Goal: Task Accomplishment & Management: Manage account settings

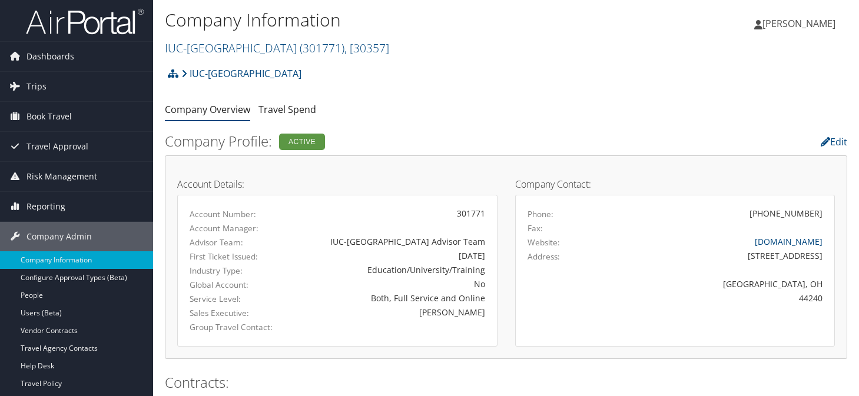
scroll to position [765, 0]
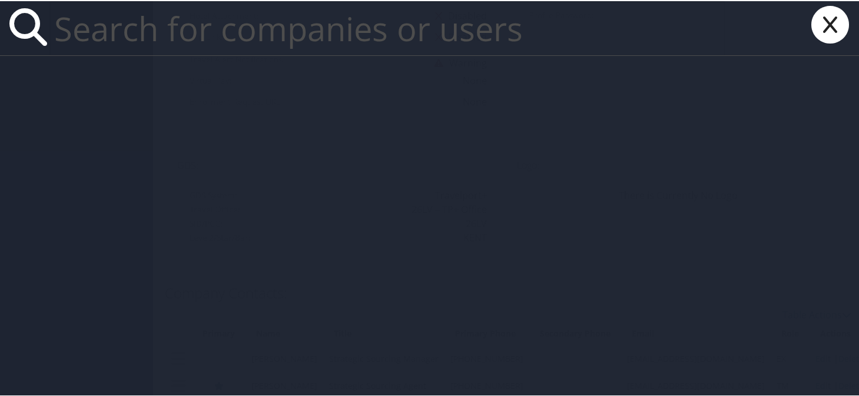
type input "b"
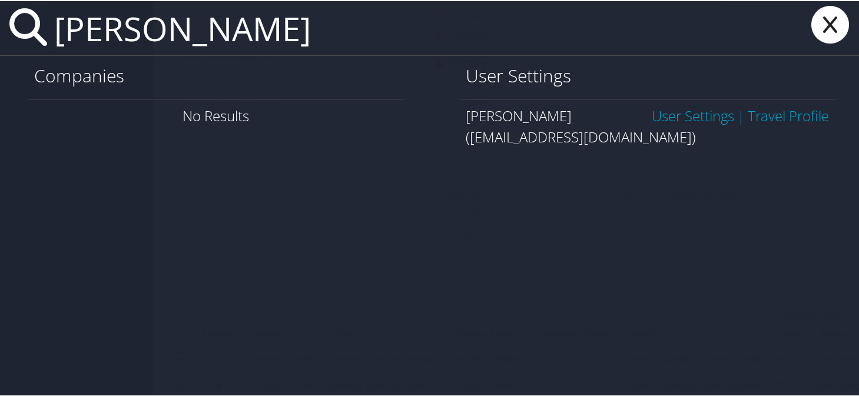
type input "sean bean"
click at [661, 118] on link "User Settings" at bounding box center [692, 114] width 82 height 19
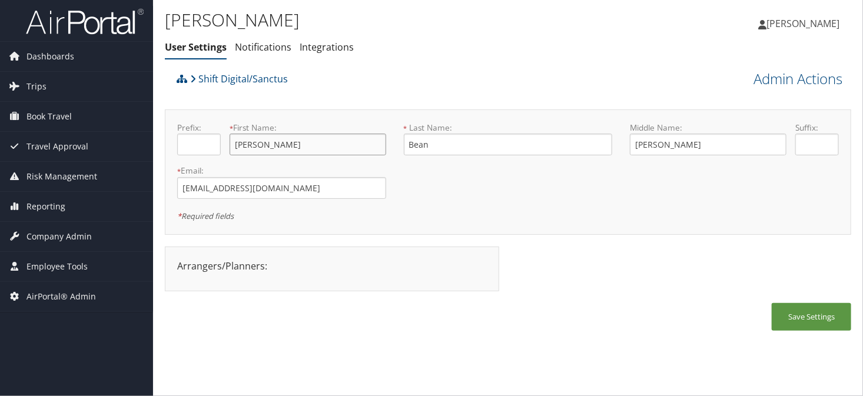
click at [269, 141] on input "Sean" at bounding box center [308, 145] width 157 height 22
type input "Shawn"
click at [784, 324] on button "Save Settings" at bounding box center [811, 317] width 79 height 28
drag, startPoint x: 803, startPoint y: 321, endPoint x: 391, endPoint y: 169, distance: 438.7
click at [803, 321] on button "Save Settings" at bounding box center [811, 317] width 79 height 28
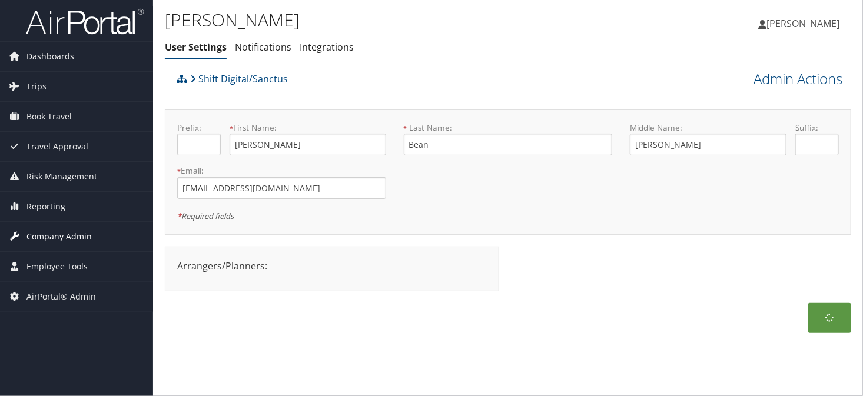
click at [51, 238] on span "Company Admin" at bounding box center [58, 236] width 65 height 29
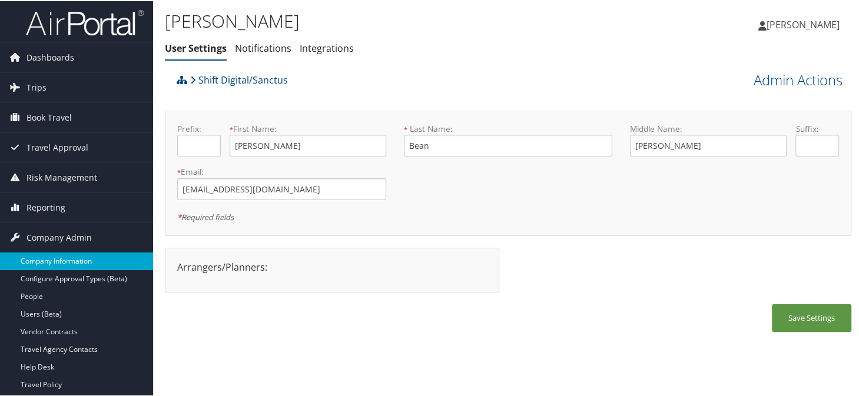
click at [52, 259] on link "Company Information" at bounding box center [76, 260] width 153 height 18
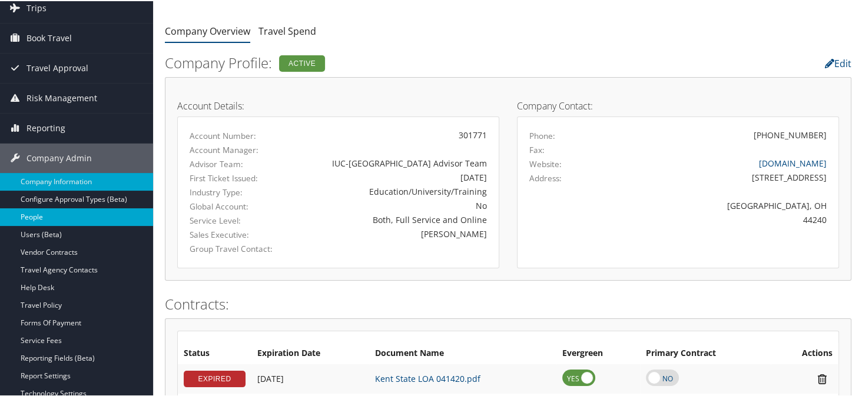
scroll to position [78, 0]
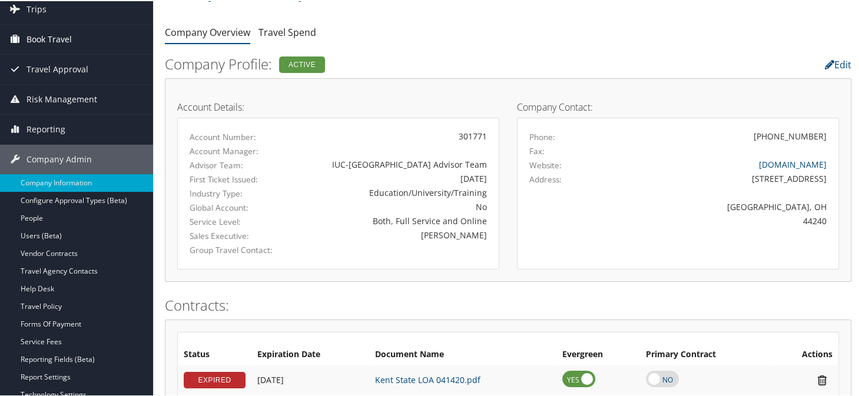
click at [49, 29] on span "Book Travel" at bounding box center [48, 38] width 45 height 29
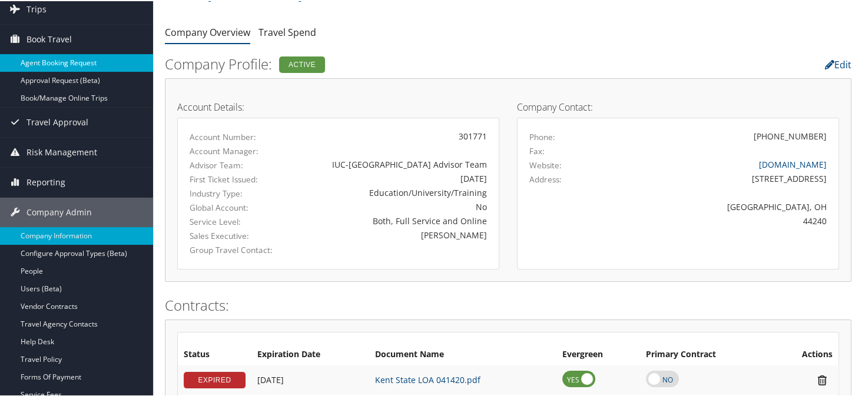
click at [73, 61] on link "Agent Booking Request" at bounding box center [76, 62] width 153 height 18
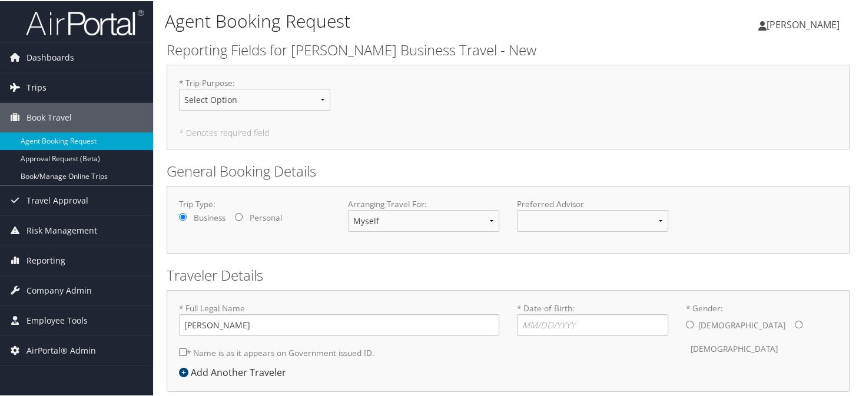
click at [45, 95] on span "Trips" at bounding box center [36, 86] width 20 height 29
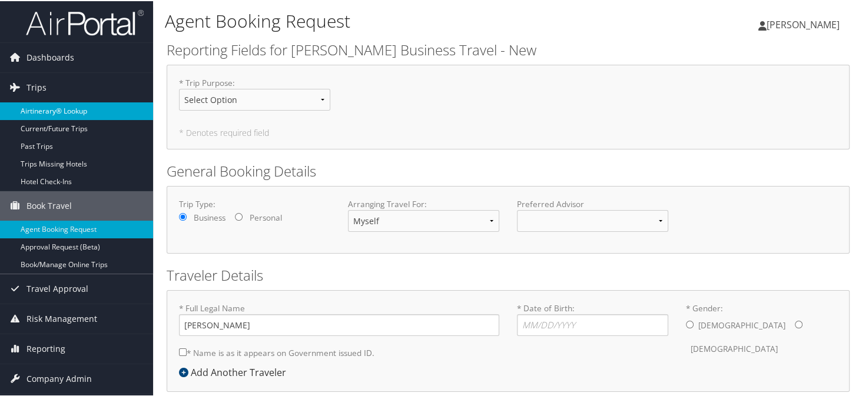
click at [48, 112] on link "Airtinerary® Lookup" at bounding box center [76, 110] width 153 height 18
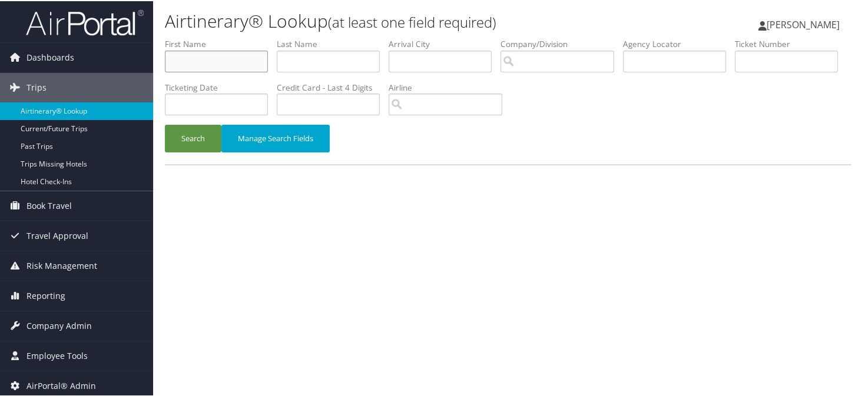
click at [222, 64] on input "text" at bounding box center [216, 60] width 103 height 22
type input "[PERSON_NAME]"
click at [569, 48] on label "Company/Division" at bounding box center [561, 43] width 122 height 12
click at [561, 52] on input "search" at bounding box center [557, 60] width 114 height 22
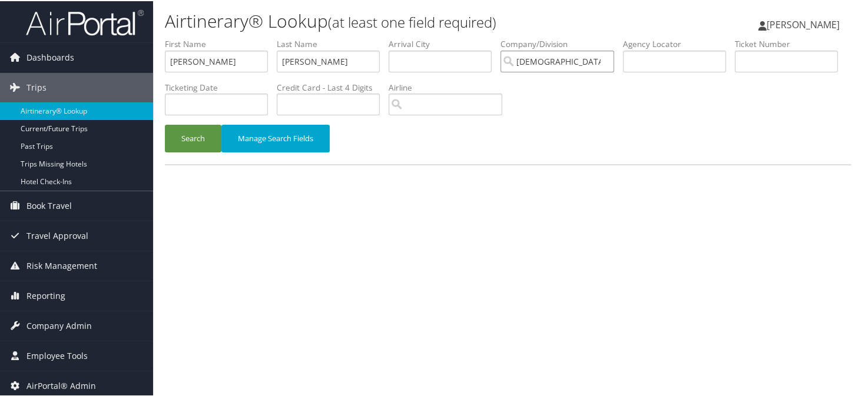
click at [165, 124] on button "Search" at bounding box center [193, 138] width 56 height 28
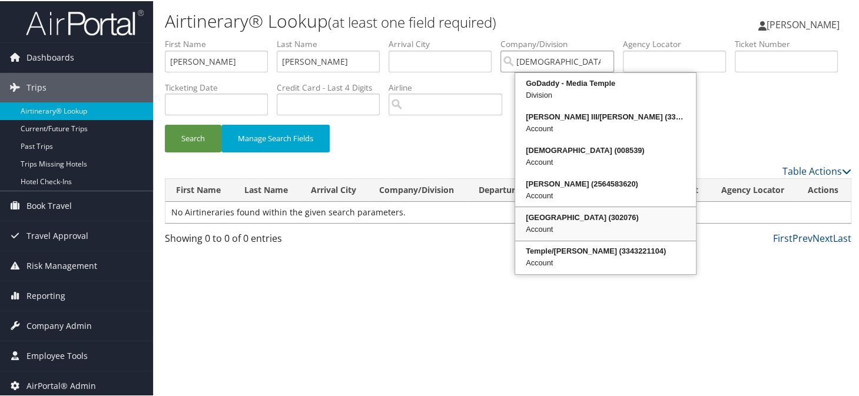
click at [586, 215] on div "Temple University (302076)" at bounding box center [605, 217] width 177 height 12
type input "Temple University"
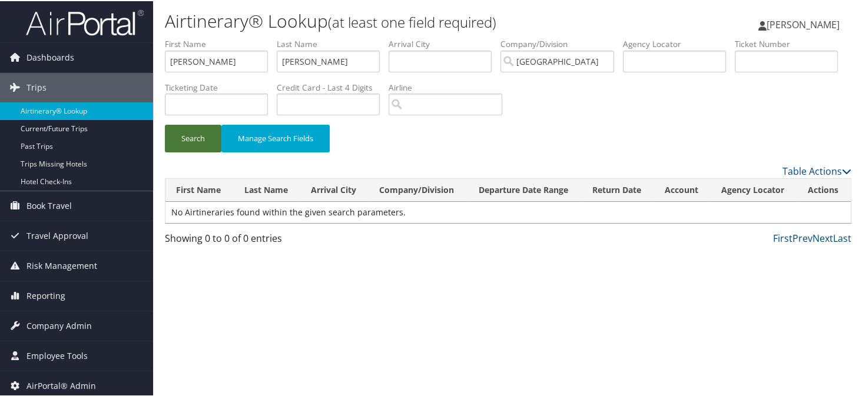
click at [194, 138] on button "Search" at bounding box center [193, 138] width 56 height 28
drag, startPoint x: 603, startPoint y: 58, endPoint x: 516, endPoint y: 64, distance: 87.9
click at [516, 64] on input "[GEOGRAPHIC_DATA]" at bounding box center [557, 60] width 114 height 22
click at [203, 139] on button "Search" at bounding box center [193, 138] width 56 height 28
drag, startPoint x: 328, startPoint y: 67, endPoint x: 225, endPoint y: 62, distance: 103.1
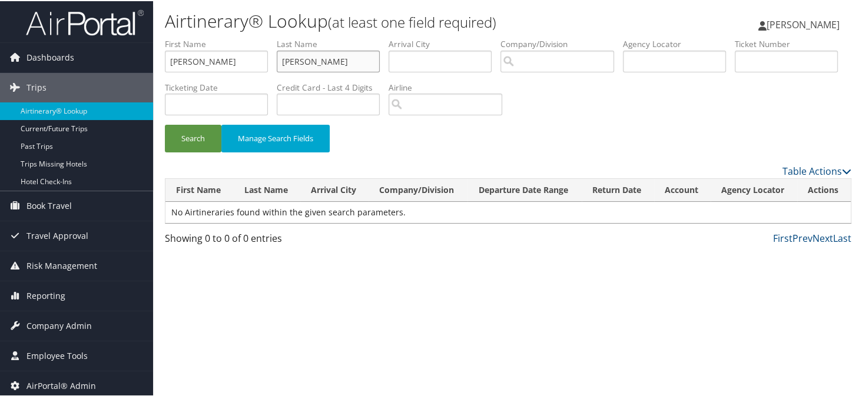
click at [225, 37] on ul "First Name jessica Last Name boyer Departure City Arrival City Company/Division…" at bounding box center [508, 37] width 686 height 0
click at [655, 56] on input "text" at bounding box center [674, 60] width 103 height 22
type input "NIHqld"
click at [165, 124] on button "Search" at bounding box center [193, 138] width 56 height 28
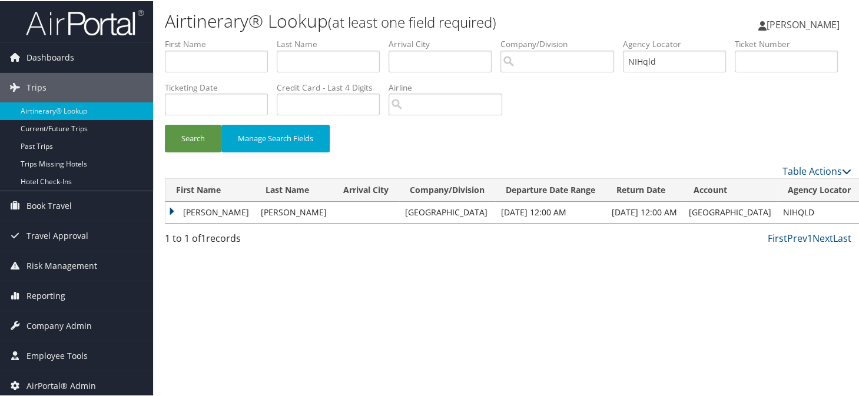
click at [172, 207] on td "Jessica" at bounding box center [209, 211] width 89 height 21
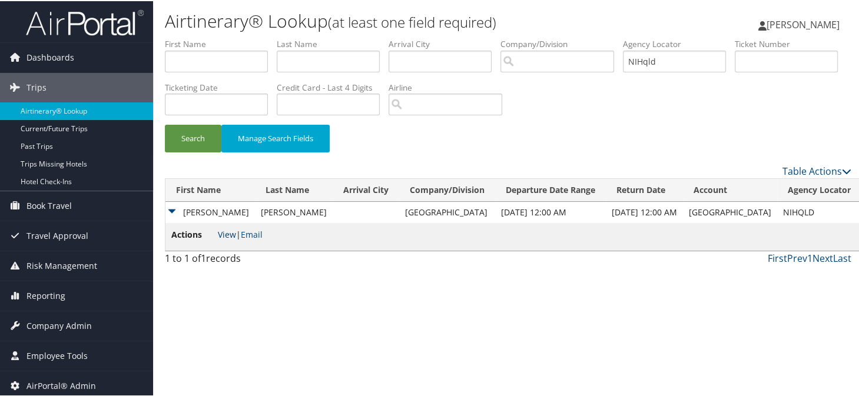
click at [225, 234] on link "View" at bounding box center [227, 233] width 18 height 11
click at [31, 325] on span "Company Admin" at bounding box center [58, 324] width 65 height 29
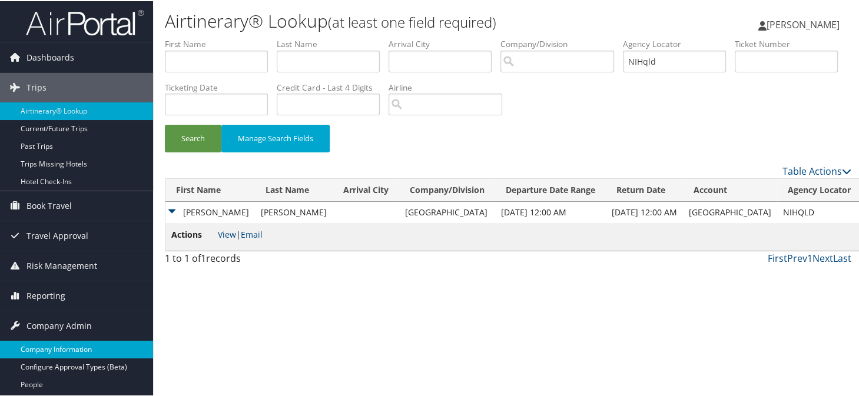
click at [39, 342] on link "Company Information" at bounding box center [76, 349] width 153 height 18
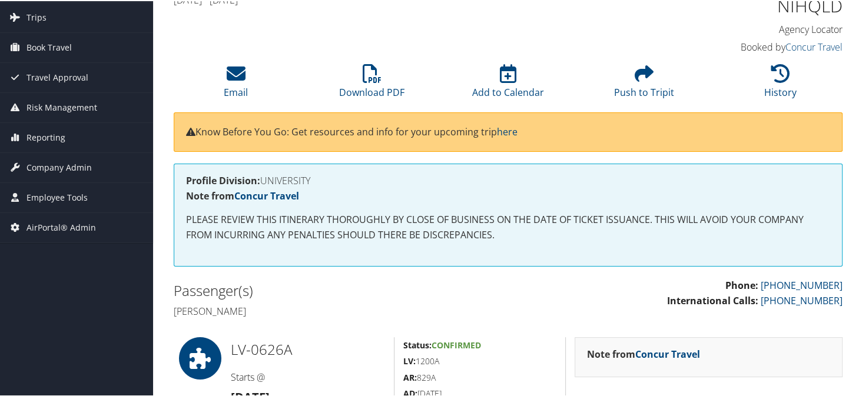
scroll to position [59, 0]
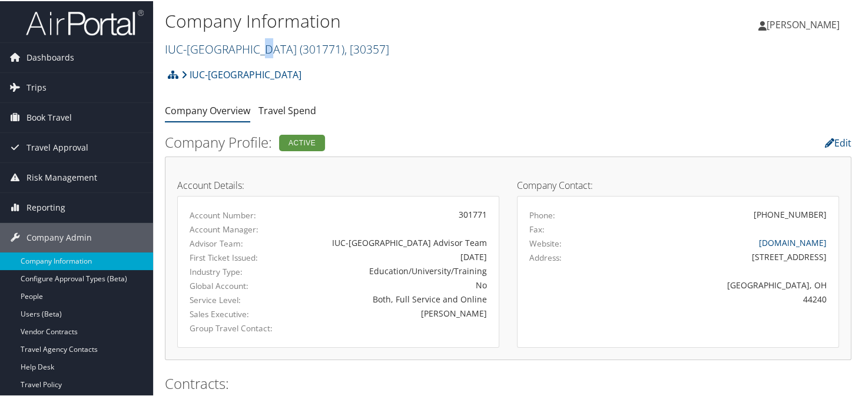
click at [252, 48] on link "IUC-[GEOGRAPHIC_DATA] ( 301771 ) , [ 30357 ]" at bounding box center [277, 48] width 224 height 16
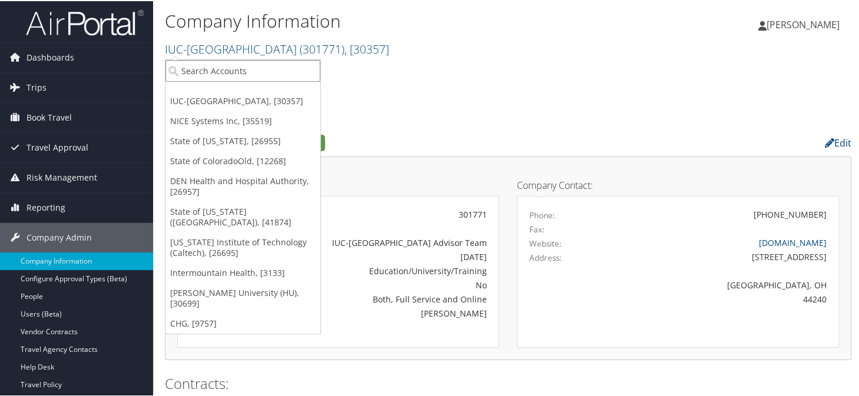
click at [236, 76] on input "search" at bounding box center [242, 70] width 155 height 22
type input "[DEMOGRAPHIC_DATA]"
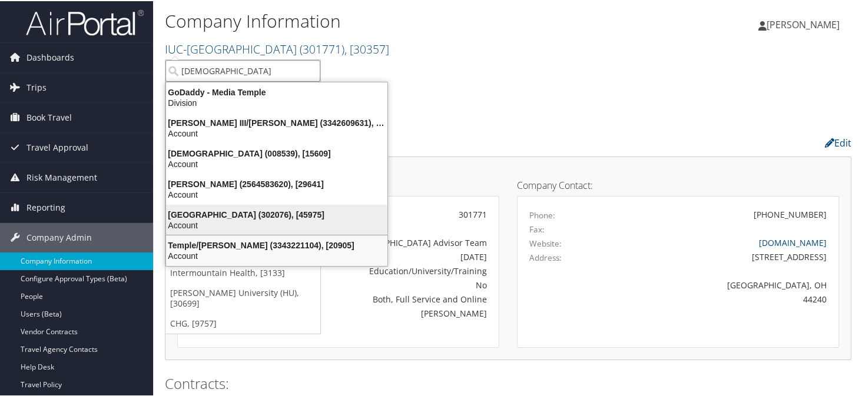
click at [218, 224] on div "Account" at bounding box center [276, 224] width 235 height 11
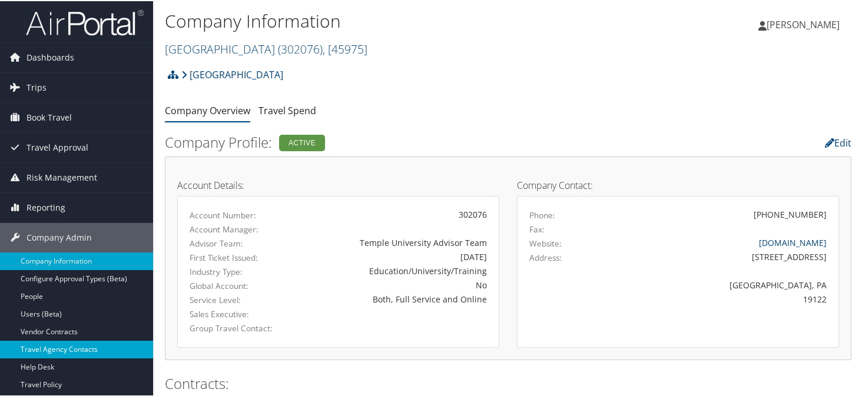
click at [53, 351] on link "Travel Agency Contacts" at bounding box center [76, 349] width 153 height 18
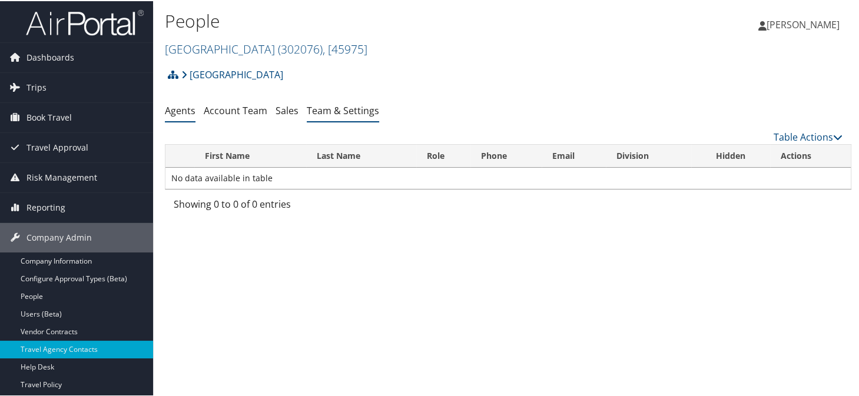
click at [324, 116] on li "Team & Settings" at bounding box center [343, 109] width 72 height 21
click at [331, 111] on link "Team & Settings" at bounding box center [343, 109] width 72 height 13
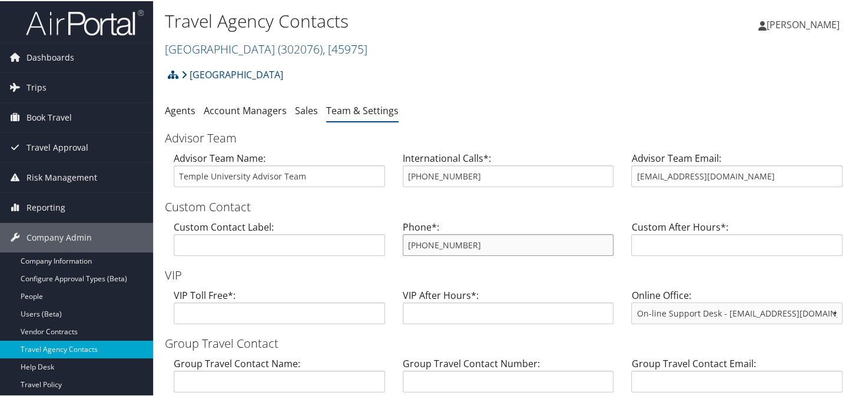
drag, startPoint x: 460, startPoint y: 244, endPoint x: 385, endPoint y: 257, distance: 76.0
click at [385, 257] on div "Custom Contact Label: Phone*: 855-594-5376 Custom After Hours*:" at bounding box center [508, 241] width 686 height 45
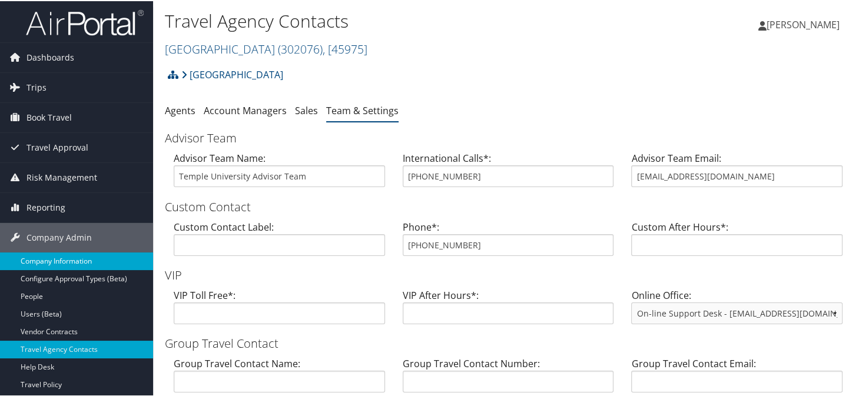
click at [59, 254] on link "Company Information" at bounding box center [76, 260] width 153 height 18
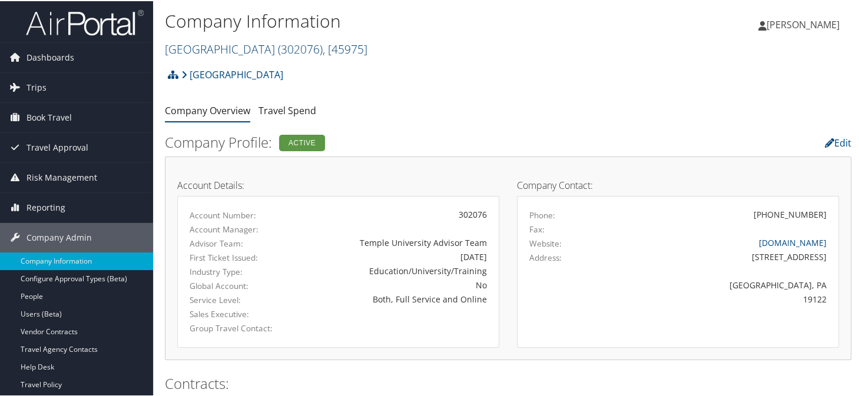
click at [217, 50] on link "[GEOGRAPHIC_DATA] ( 302076 ) , [ 45975 ]" at bounding box center [266, 48] width 202 height 16
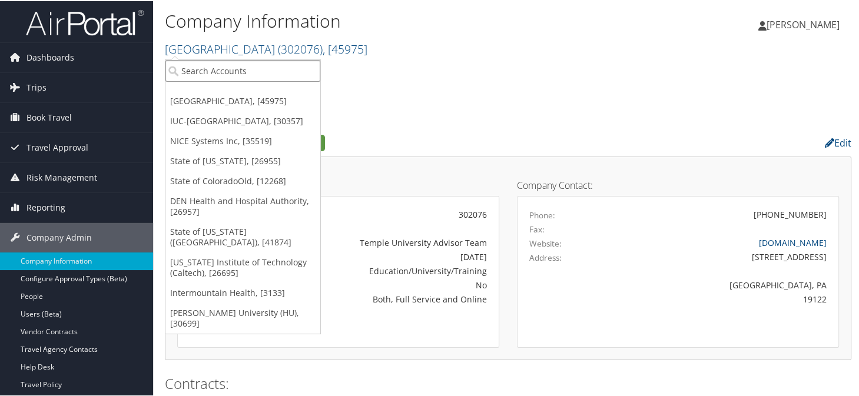
click at [216, 66] on input "search" at bounding box center [242, 70] width 155 height 22
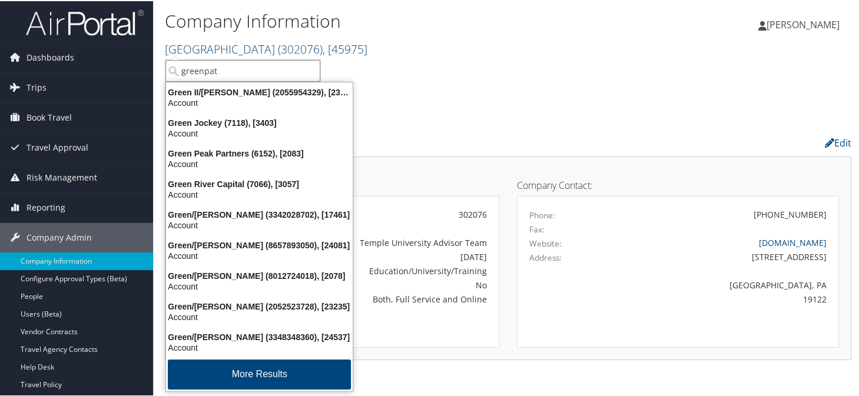
type input "greenpath"
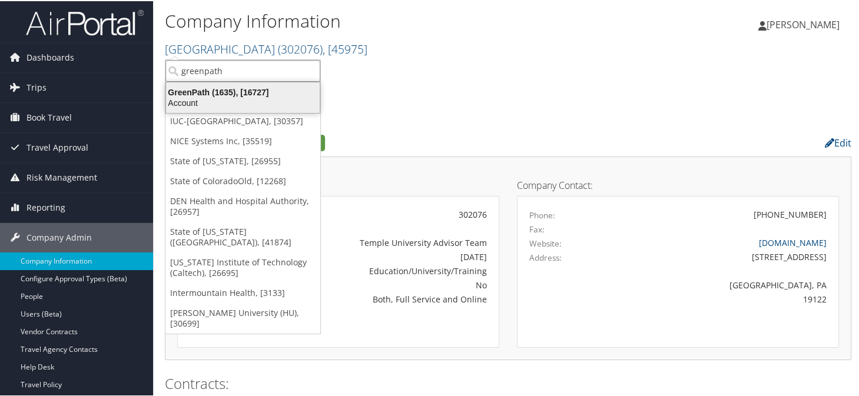
click at [204, 98] on div "Account" at bounding box center [243, 102] width 168 height 11
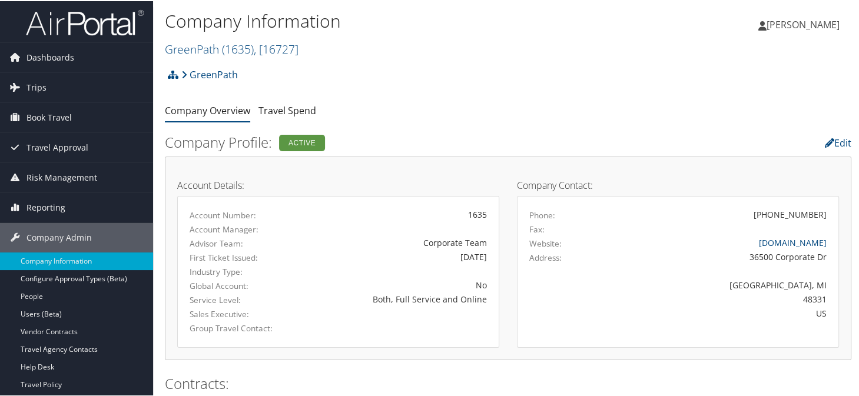
click at [446, 91] on div "GreenPath Account Structure GreenPath (1635) ACTIVE Create Child × Create Clien…" at bounding box center [508, 78] width 686 height 32
click at [552, 99] on ul "Company Overview Travel Spend" at bounding box center [508, 109] width 686 height 21
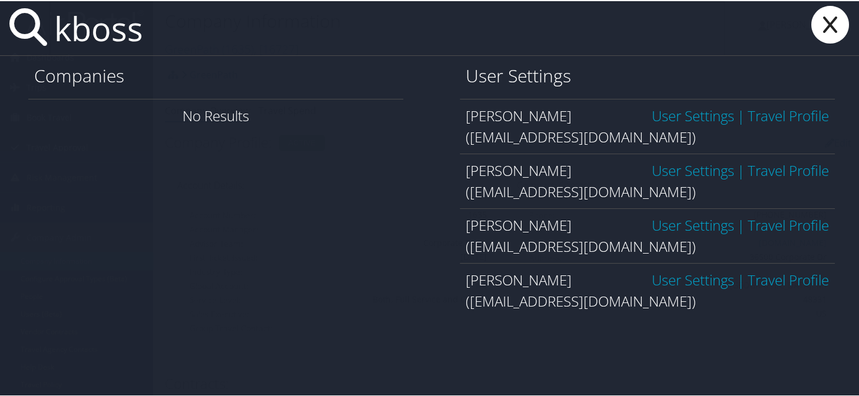
type input "kboss"
click at [659, 161] on link "User Settings" at bounding box center [692, 168] width 82 height 19
click at [660, 169] on link "User Settings" at bounding box center [692, 168] width 82 height 19
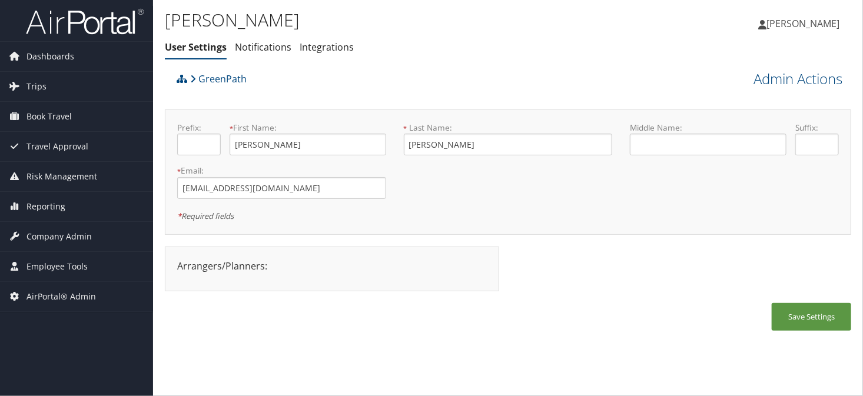
click at [468, 78] on div "GreenPath" at bounding box center [422, 83] width 497 height 32
drag, startPoint x: 295, startPoint y: 189, endPoint x: 147, endPoint y: 191, distance: 147.7
click at [147, 191] on div "Dashboards AirPortal 360™ (Manager) AirPortal 360™ (Agent) My Travel Dashboard …" at bounding box center [431, 198] width 863 height 396
click at [458, 81] on div "GreenPath" at bounding box center [422, 83] width 497 height 32
click at [755, 81] on link "Admin Actions" at bounding box center [797, 79] width 89 height 20
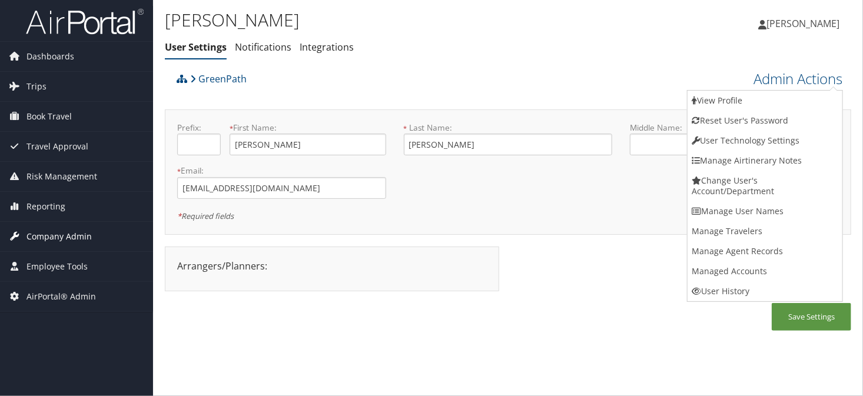
click at [62, 237] on span "Company Admin" at bounding box center [58, 236] width 65 height 29
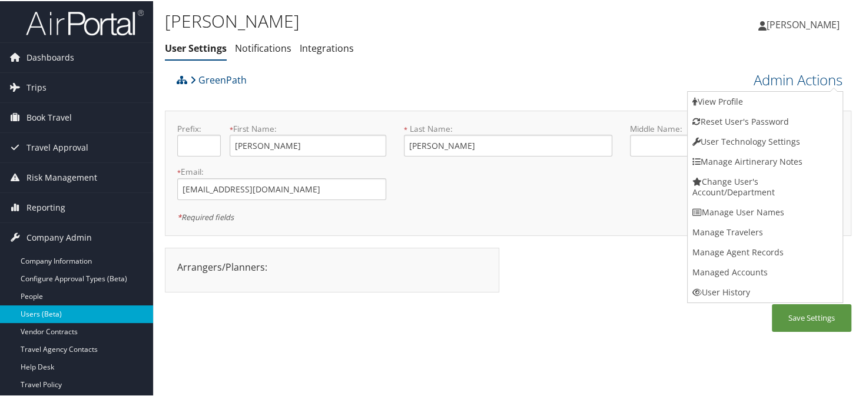
click at [38, 308] on link "Users (Beta)" at bounding box center [76, 313] width 153 height 18
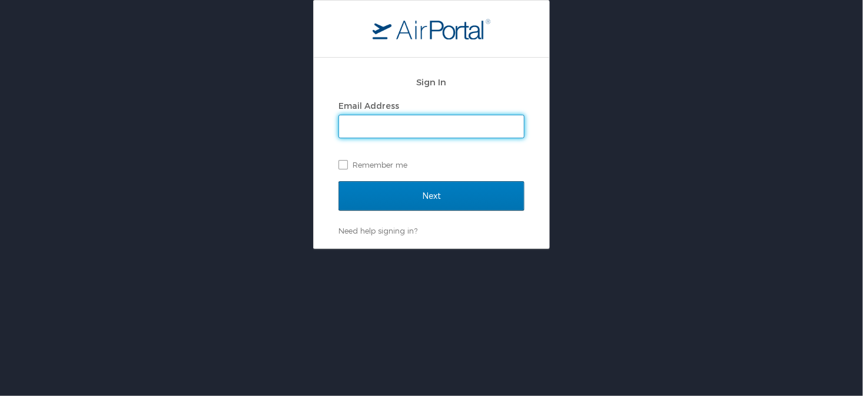
type input "[PERSON_NAME][EMAIL_ADDRESS][PERSON_NAME][DOMAIN_NAME]"
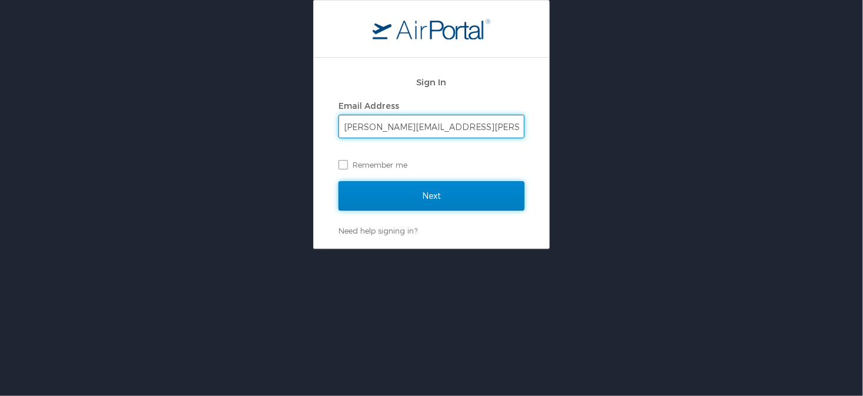
click at [415, 194] on input "Next" at bounding box center [431, 195] width 186 height 29
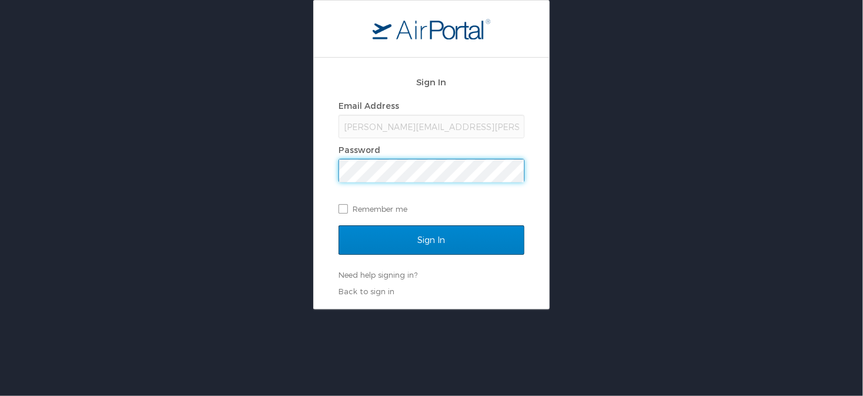
drag, startPoint x: 457, startPoint y: 262, endPoint x: 450, endPoint y: 253, distance: 11.7
click at [457, 262] on div "Sign In" at bounding box center [431, 247] width 186 height 44
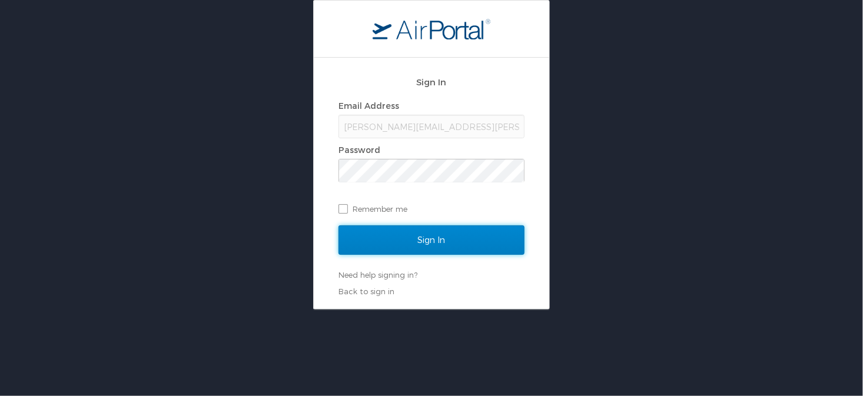
click at [445, 247] on input "Sign In" at bounding box center [431, 239] width 186 height 29
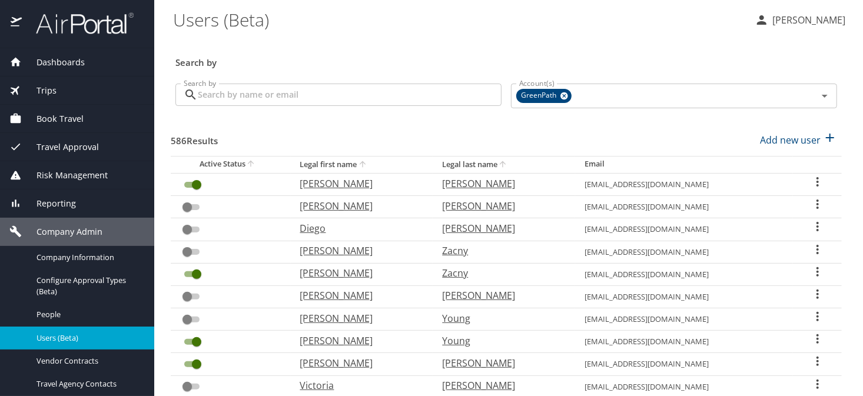
drag, startPoint x: 264, startPoint y: 84, endPoint x: 263, endPoint y: 90, distance: 5.9
click at [264, 85] on input "Search by" at bounding box center [350, 95] width 304 height 22
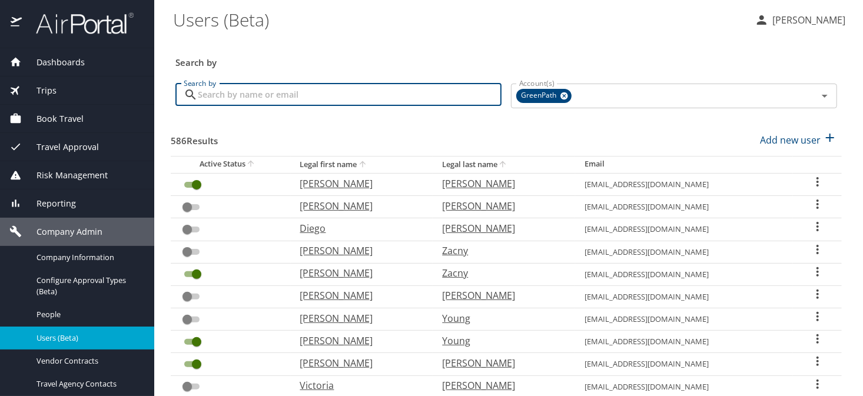
paste input "[EMAIL_ADDRESS][DOMAIN_NAME]"
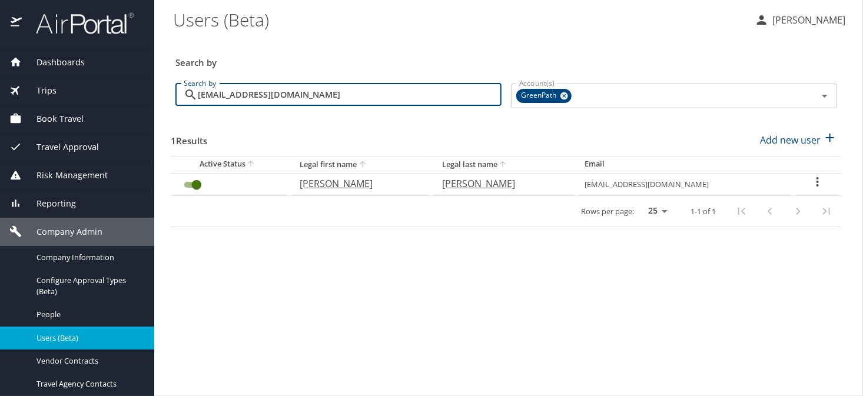
type input "[EMAIL_ADDRESS][DOMAIN_NAME]"
click at [810, 181] on icon "User Search Table" at bounding box center [817, 182] width 14 height 14
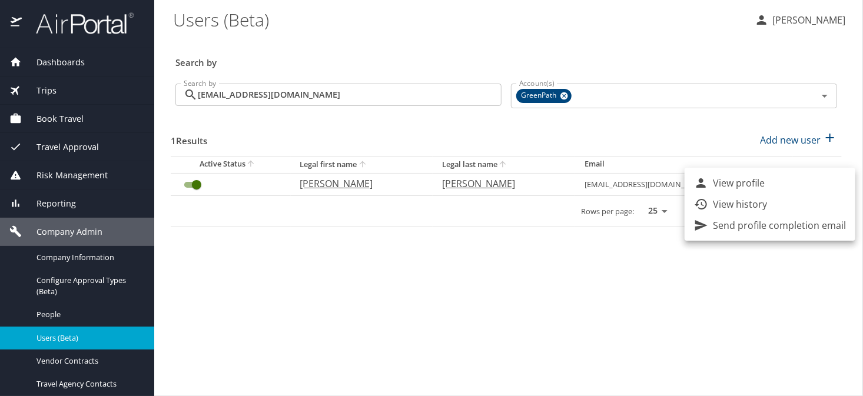
click at [730, 200] on p "View history" at bounding box center [740, 204] width 54 height 14
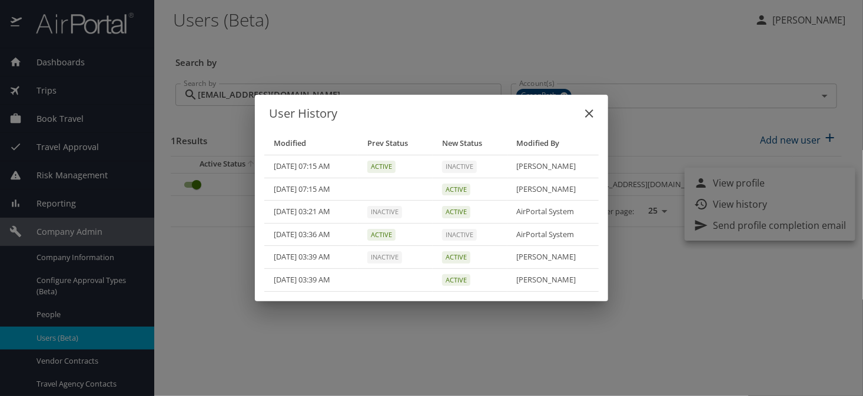
click at [753, 38] on div "User History Modified Prev Status New Status Modified By [DATE] 07:15 AM Active…" at bounding box center [431, 198] width 863 height 396
drag, startPoint x: 263, startPoint y: 328, endPoint x: 222, endPoint y: 358, distance: 51.0
click at [263, 327] on div "User History Modified Prev Status New Status Modified By [DATE] 07:15 AM Active…" at bounding box center [431, 198] width 863 height 396
click at [589, 110] on icon "close" at bounding box center [589, 114] width 14 height 14
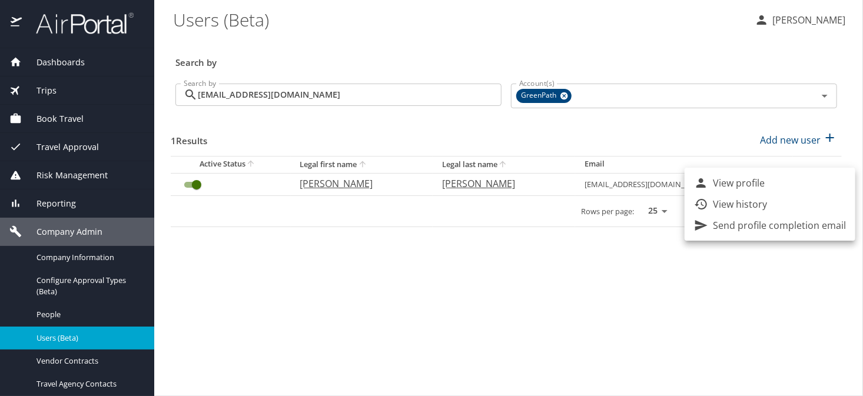
click at [61, 264] on div at bounding box center [431, 198] width 863 height 396
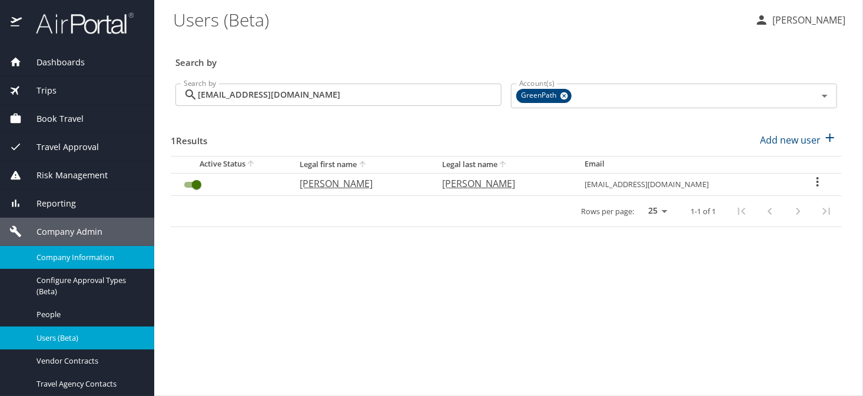
click at [101, 260] on span "Company Information" at bounding box center [88, 257] width 104 height 11
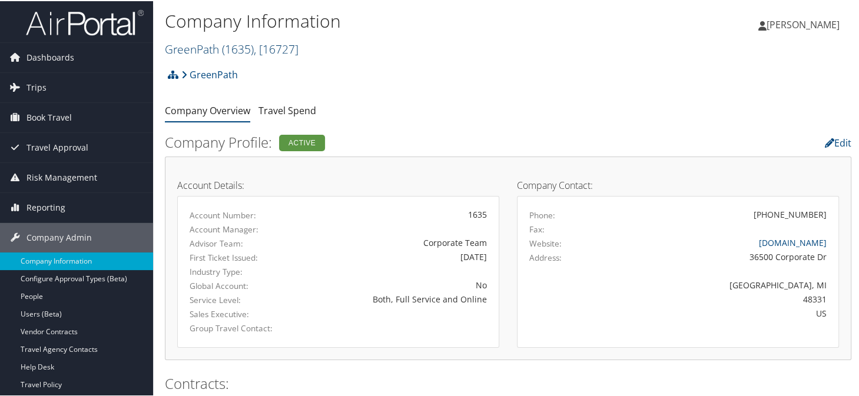
click at [215, 49] on link "GreenPath ( 1635 ) , [ 16727 ]" at bounding box center [232, 48] width 134 height 16
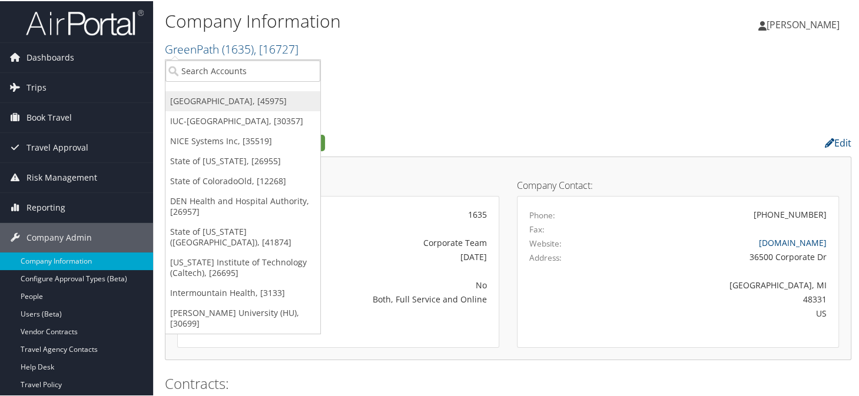
click at [189, 107] on link "[GEOGRAPHIC_DATA], [45975]" at bounding box center [242, 100] width 155 height 20
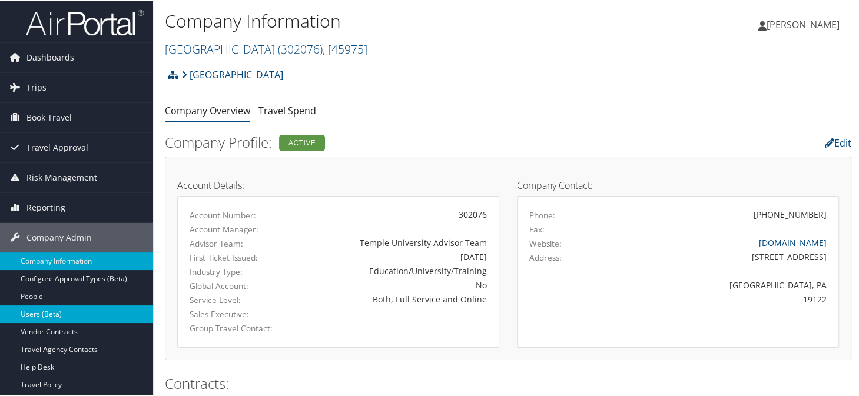
click at [34, 315] on link "Users (Beta)" at bounding box center [76, 313] width 153 height 18
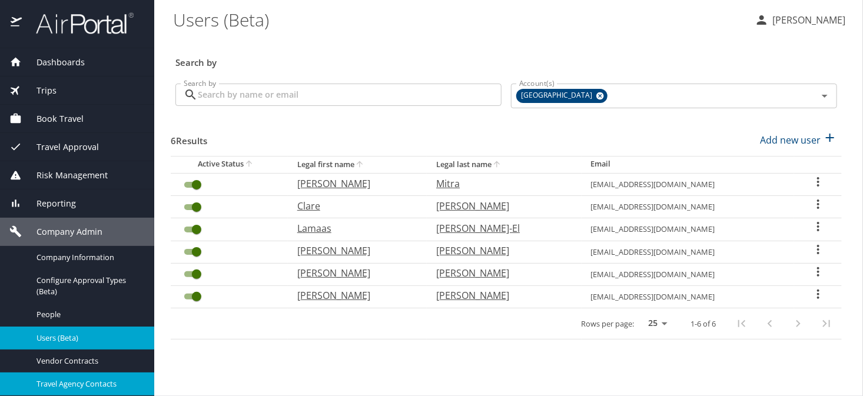
click at [61, 380] on span "Travel Agency Contacts" at bounding box center [88, 383] width 104 height 11
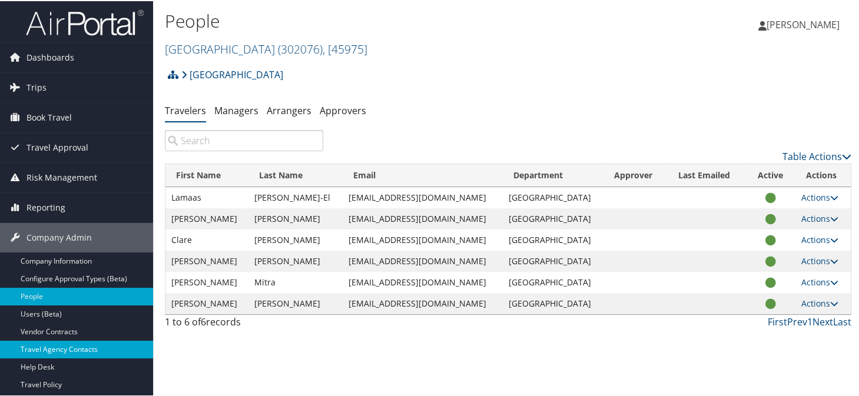
click at [59, 344] on link "Travel Agency Contacts" at bounding box center [76, 349] width 153 height 18
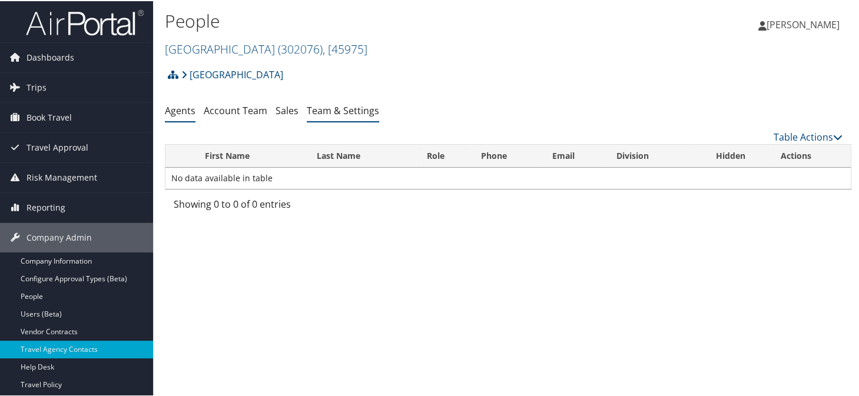
click at [332, 99] on li "Team & Settings" at bounding box center [343, 109] width 72 height 21
click at [330, 115] on link "Team & Settings" at bounding box center [343, 109] width 72 height 13
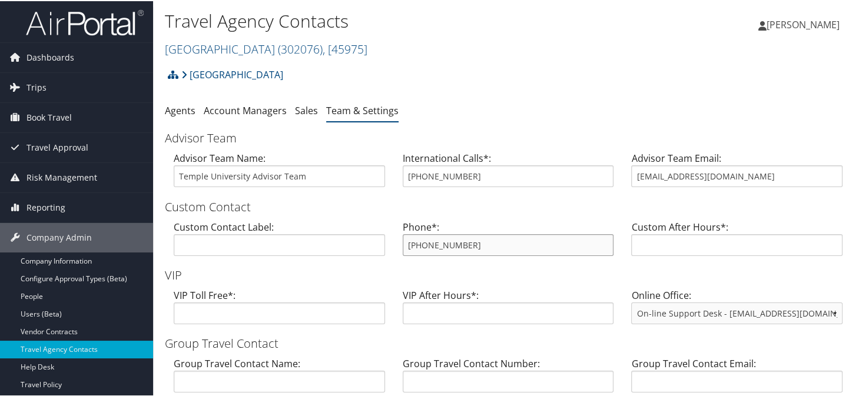
drag, startPoint x: 453, startPoint y: 246, endPoint x: 398, endPoint y: 242, distance: 54.8
click at [398, 242] on div "Phone*: [PHONE_NUMBER]" at bounding box center [508, 241] width 229 height 45
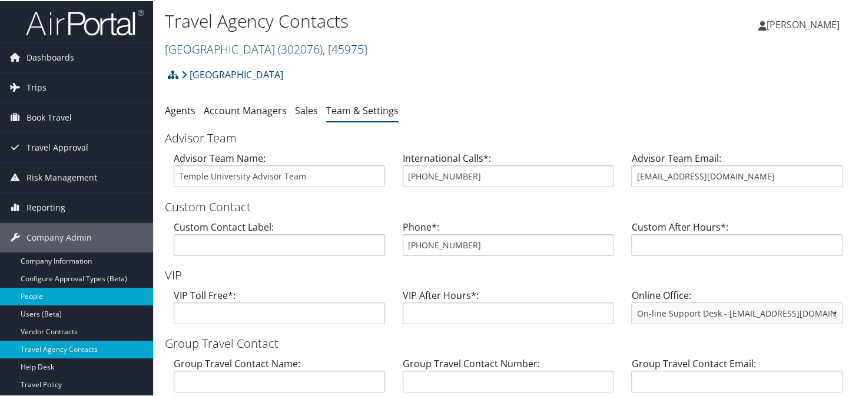
click at [57, 302] on link "People" at bounding box center [76, 296] width 153 height 18
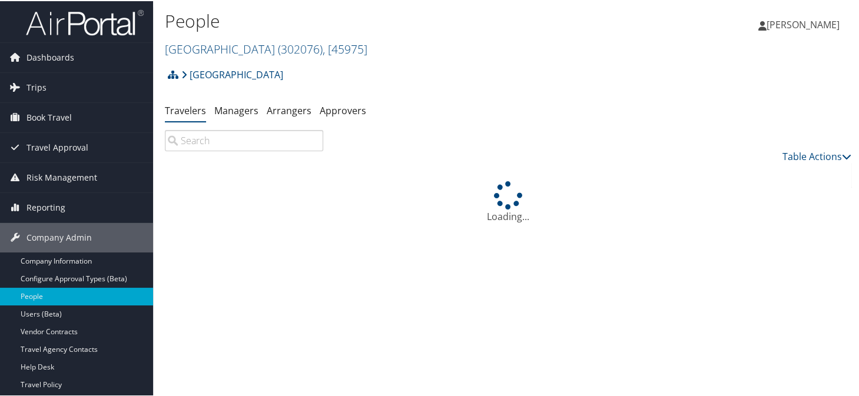
click at [248, 147] on input "search" at bounding box center [244, 139] width 158 height 21
type input "r"
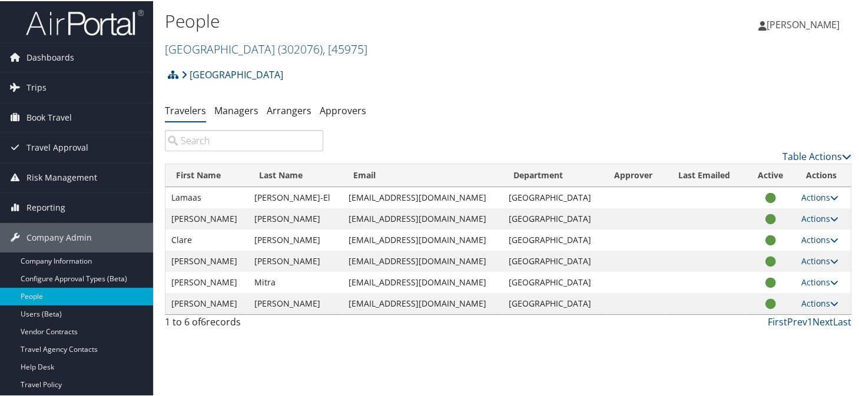
click at [440, 77] on div "Temple University Account Structure [GEOGRAPHIC_DATA] (302076) ACTIVE Create Ch…" at bounding box center [508, 78] width 686 height 32
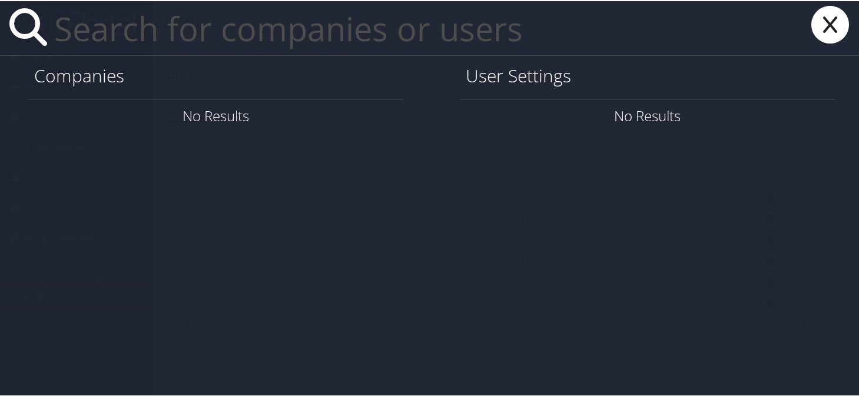
paste input "[EMAIL_ADDRESS][DOMAIN_NAME]"
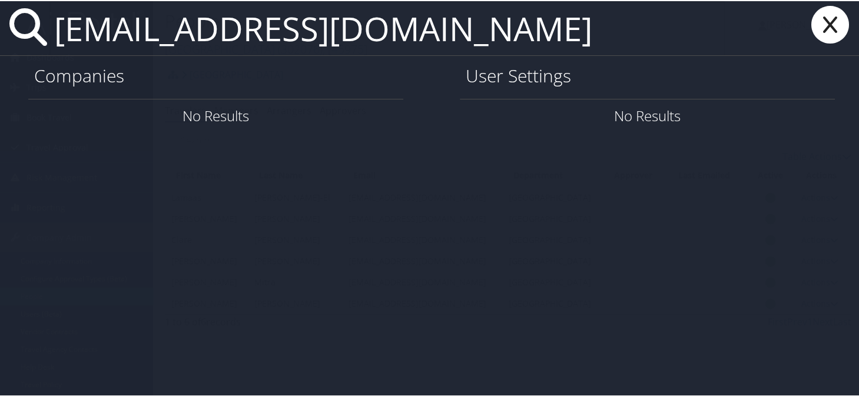
type input "[EMAIL_ADDRESS][DOMAIN_NAME]"
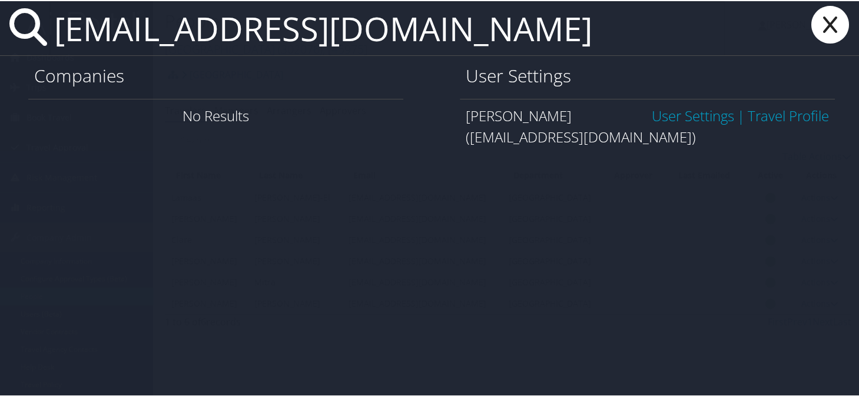
click at [673, 115] on link "User Settings" at bounding box center [692, 114] width 82 height 19
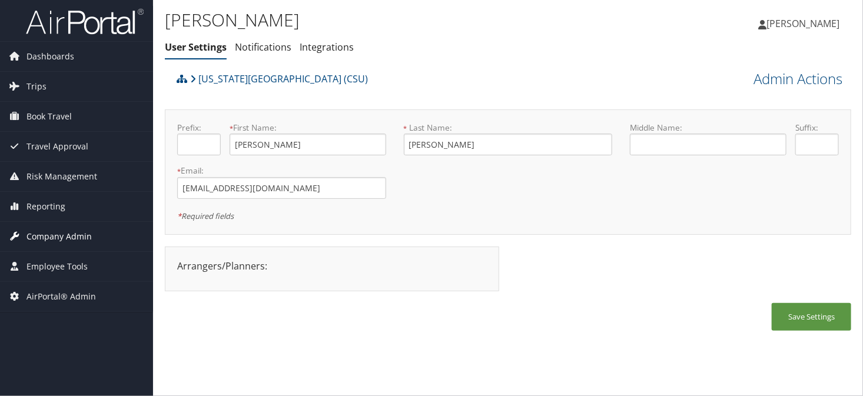
click at [59, 233] on span "Company Admin" at bounding box center [58, 236] width 65 height 29
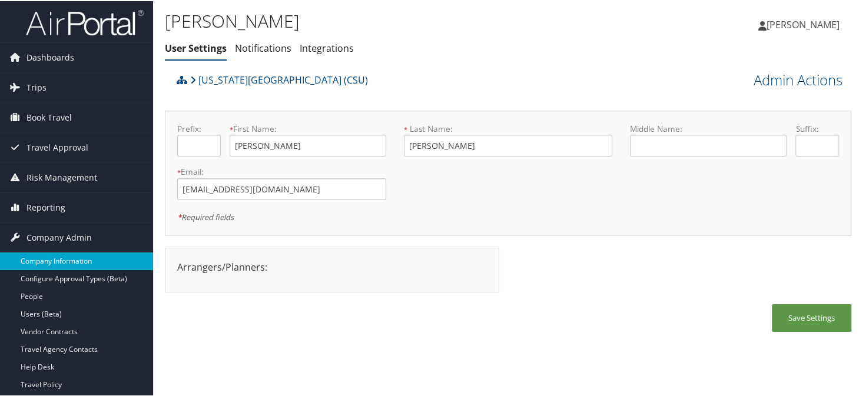
click at [58, 258] on link "Company Information" at bounding box center [76, 260] width 153 height 18
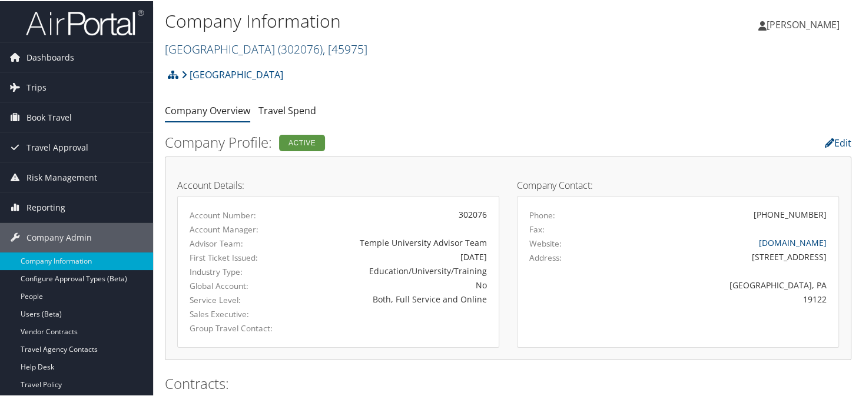
click at [241, 49] on link "Temple University ( 302076 ) , [ 45975 ]" at bounding box center [266, 48] width 202 height 16
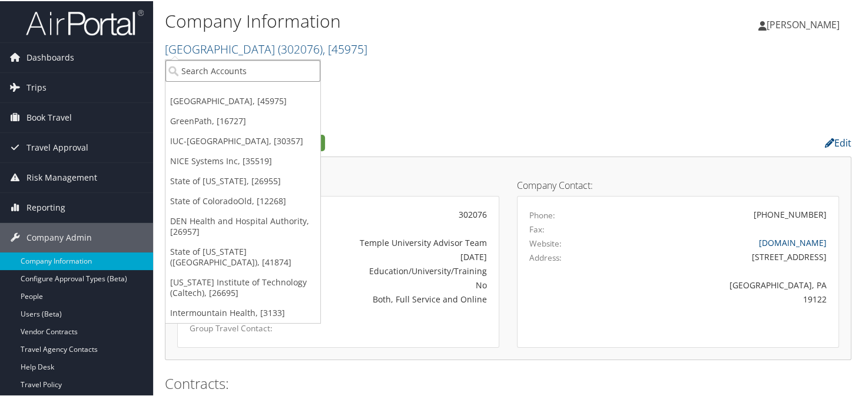
click at [234, 71] on input "search" at bounding box center [242, 70] width 155 height 22
type input "conduent"
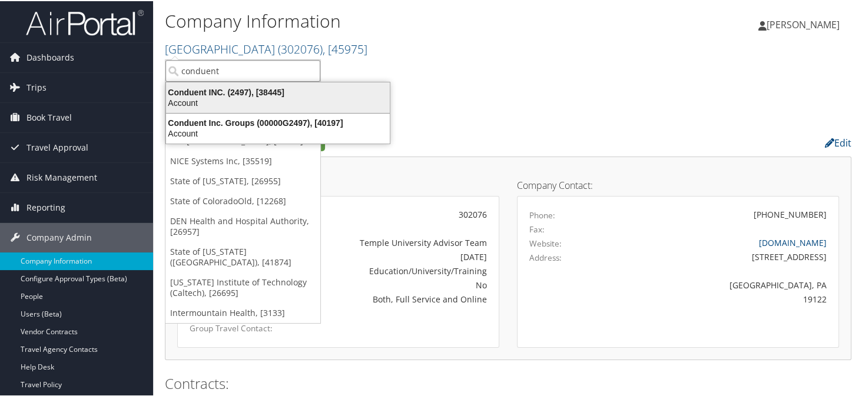
click at [258, 88] on div "Conduent INC. (2497), [38445]" at bounding box center [278, 91] width 238 height 11
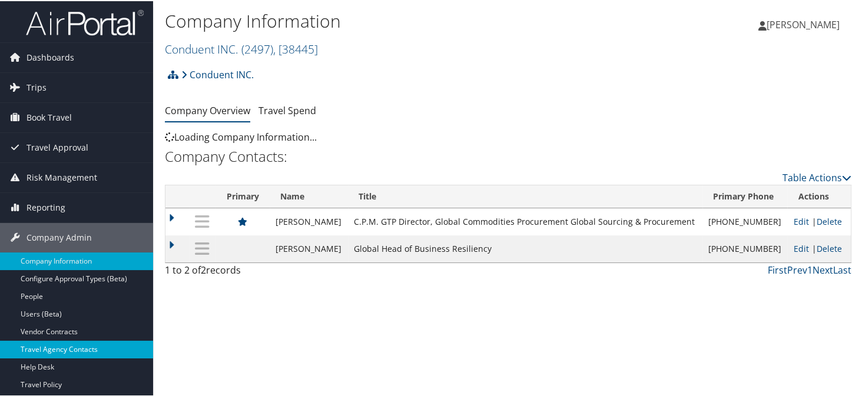
click at [75, 348] on link "Travel Agency Contacts" at bounding box center [76, 349] width 153 height 18
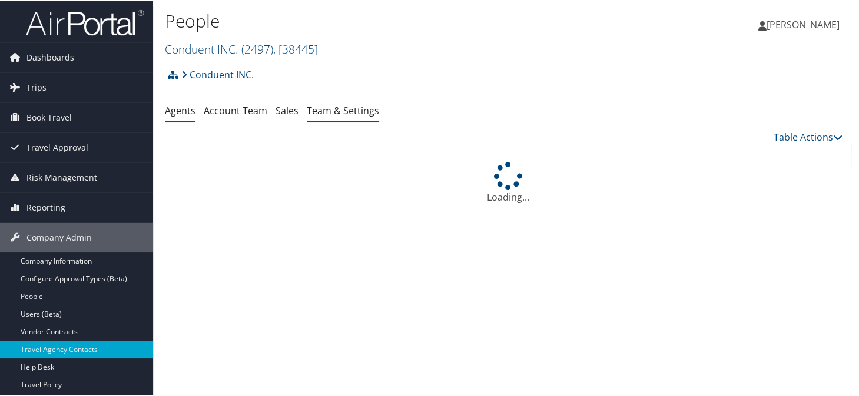
click at [338, 115] on link "Team & Settings" at bounding box center [343, 109] width 72 height 13
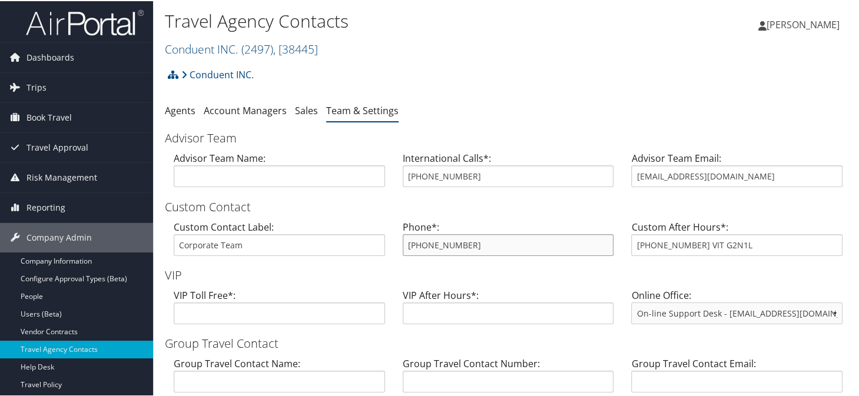
drag, startPoint x: 473, startPoint y: 244, endPoint x: 410, endPoint y: 245, distance: 63.0
click at [410, 245] on input "833-726-4523" at bounding box center [508, 244] width 211 height 22
click at [481, 242] on input "833-726-4523" at bounding box center [508, 244] width 211 height 22
drag, startPoint x: 468, startPoint y: 244, endPoint x: 394, endPoint y: 247, distance: 73.6
click at [394, 247] on div "Phone*: 833-726-4523" at bounding box center [508, 241] width 229 height 45
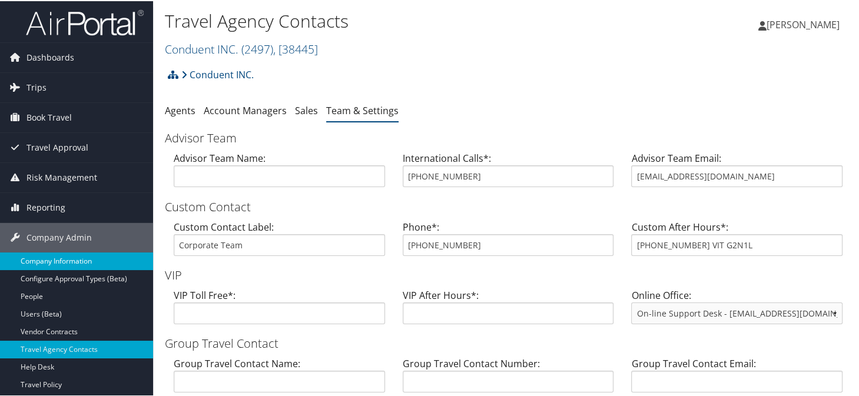
click at [42, 262] on link "Company Information" at bounding box center [76, 260] width 153 height 18
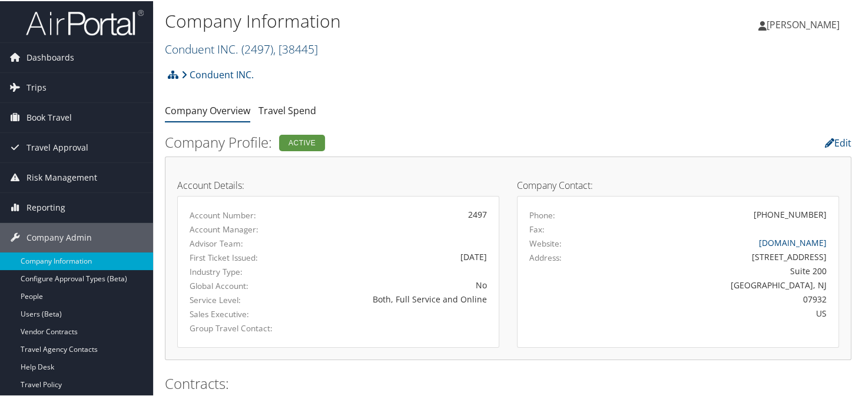
click at [224, 48] on link "Conduent INC. ( 2497 ) , [ 38445 ]" at bounding box center [241, 48] width 153 height 16
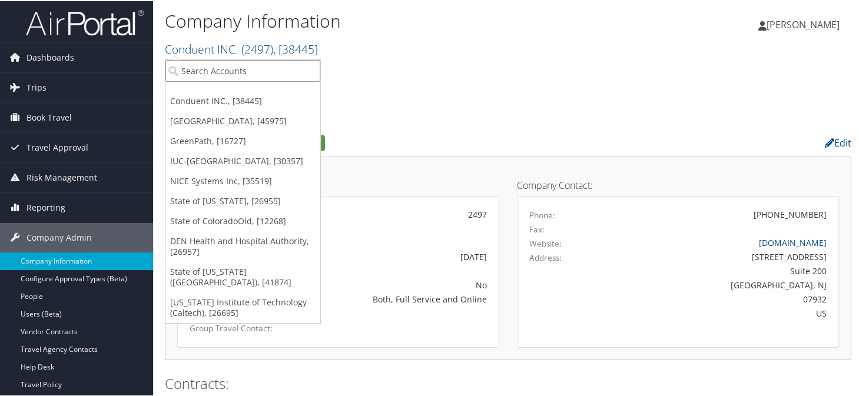
click at [217, 66] on input "search" at bounding box center [242, 70] width 155 height 22
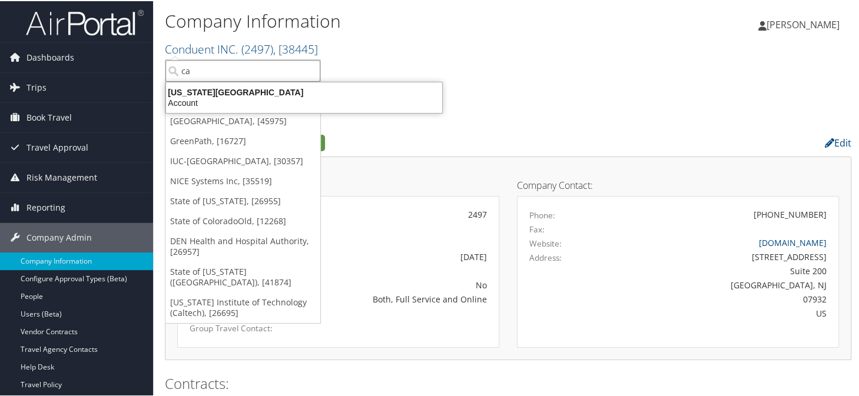
type input "c"
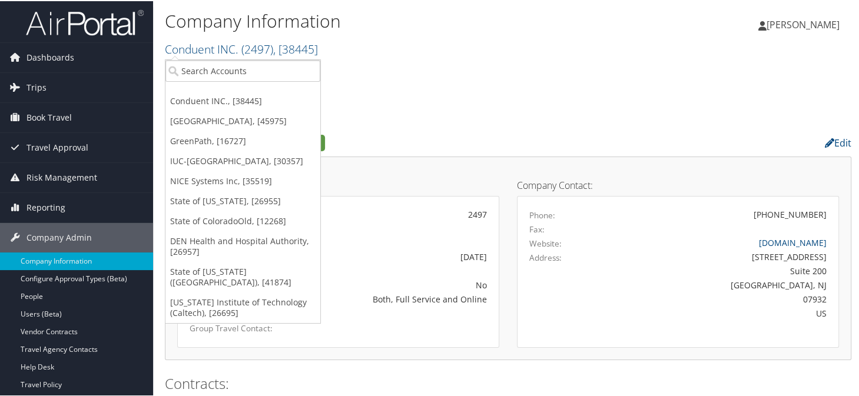
click at [375, 46] on h2 "Conduent INC. ( 2497 ) , [ 38445 ]" at bounding box center [393, 47] width 457 height 20
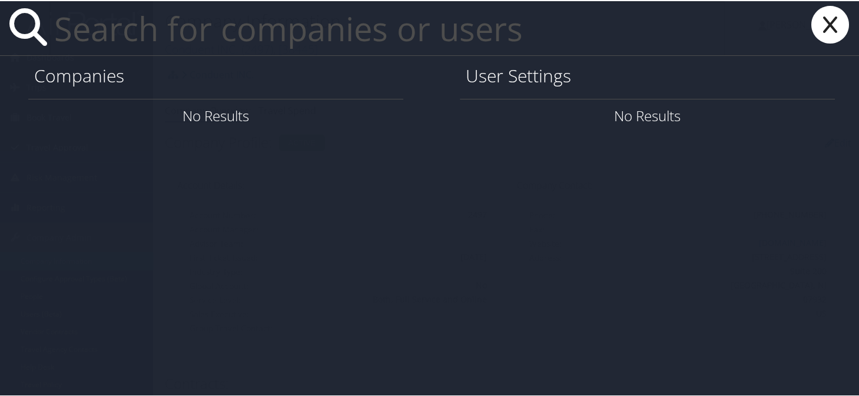
click at [816, 26] on icon at bounding box center [829, 24] width 47 height 38
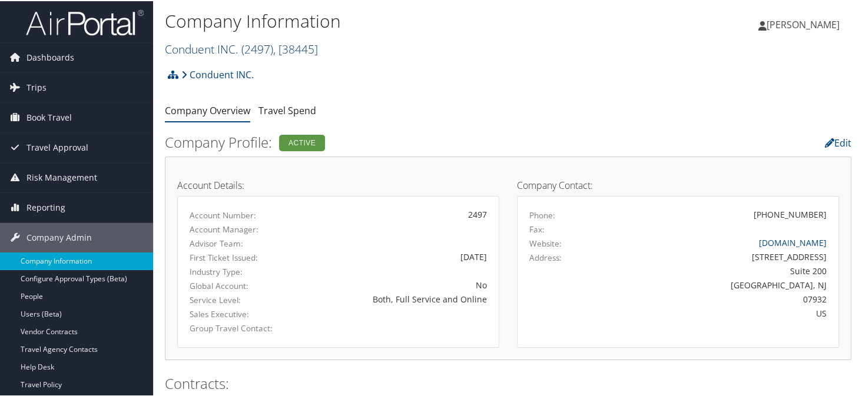
click at [214, 48] on link "Conduent INC. ( 2497 ) , [ 38445 ]" at bounding box center [241, 48] width 153 height 16
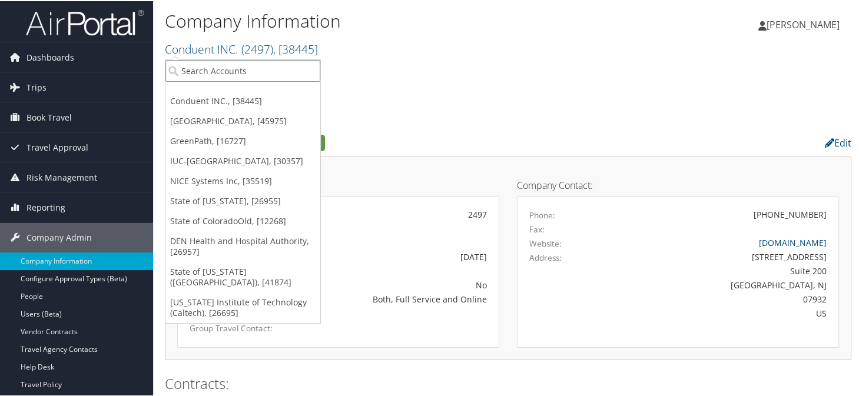
click at [205, 71] on input "search" at bounding box center [242, 70] width 155 height 22
type input "csu"
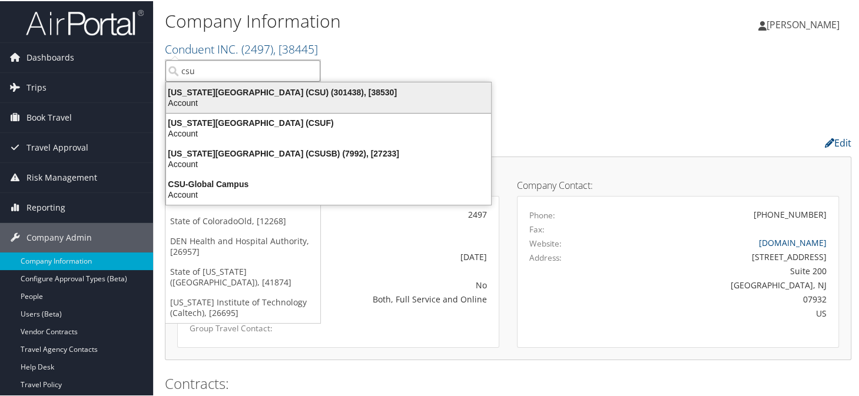
click at [238, 92] on div "California State University (CSU) (301438), [38530]" at bounding box center [328, 91] width 339 height 11
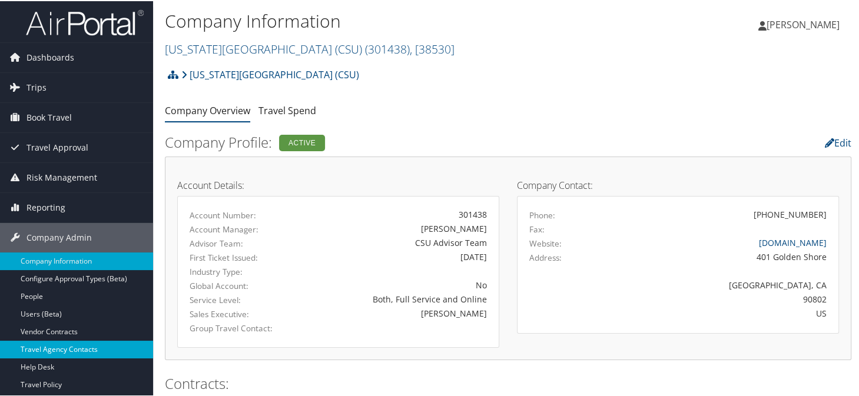
click at [62, 342] on link "Travel Agency Contacts" at bounding box center [76, 349] width 153 height 18
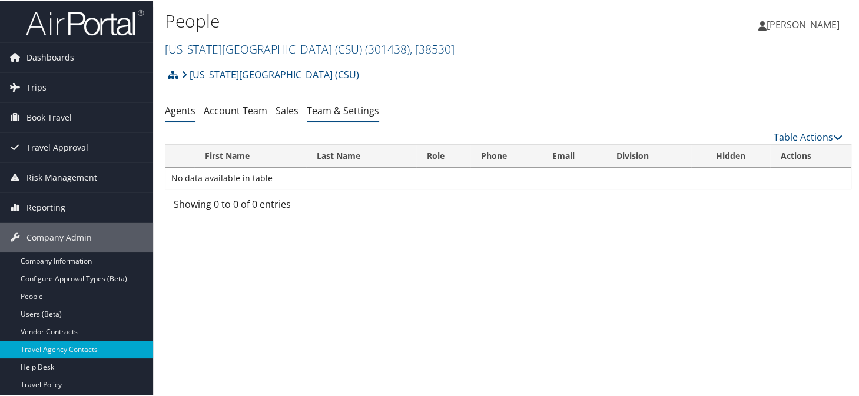
click at [331, 112] on link "Team & Settings" at bounding box center [343, 109] width 72 height 13
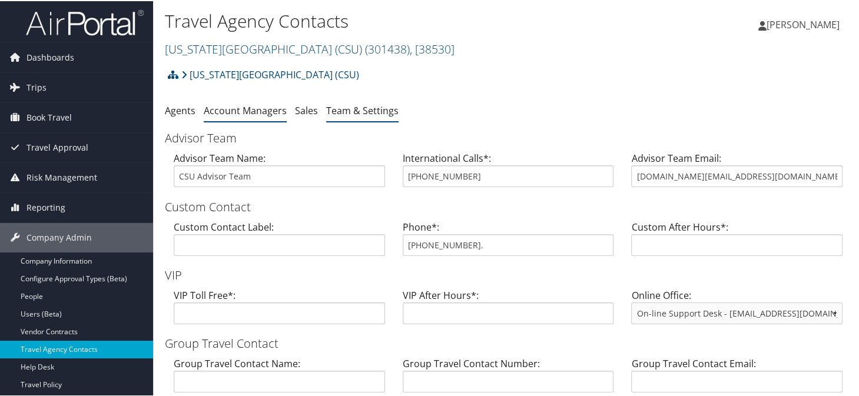
click at [241, 107] on link "Account Managers" at bounding box center [245, 109] width 83 height 13
